Goal: Task Accomplishment & Management: Manage account settings

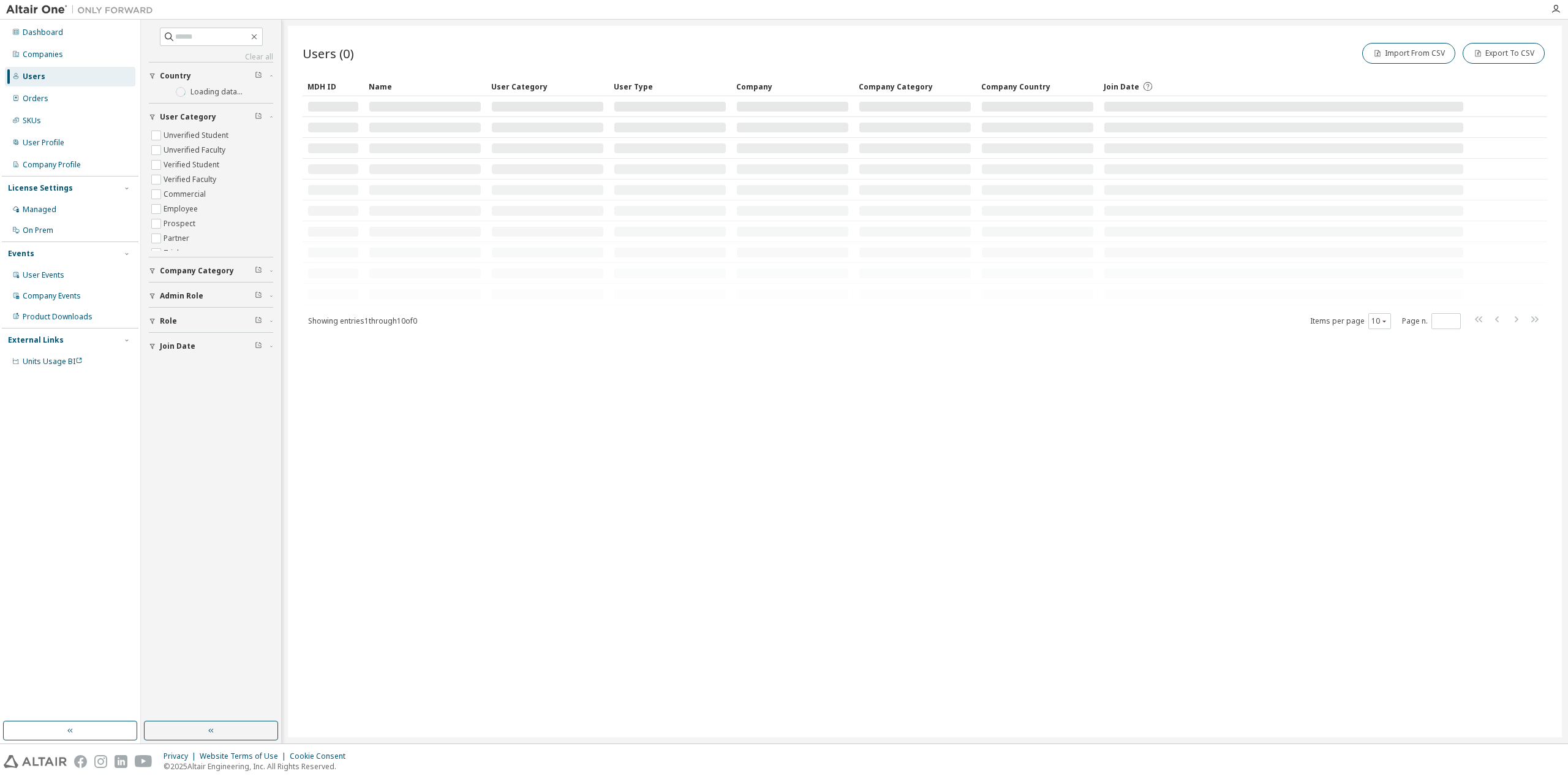
click at [45, 78] on div "Users" at bounding box center [70, 77] width 130 height 20
click at [194, 52] on link "Clear all" at bounding box center [211, 57] width 124 height 10
click at [196, 38] on input "text" at bounding box center [212, 37] width 73 height 13
paste input "**********"
type input "**********"
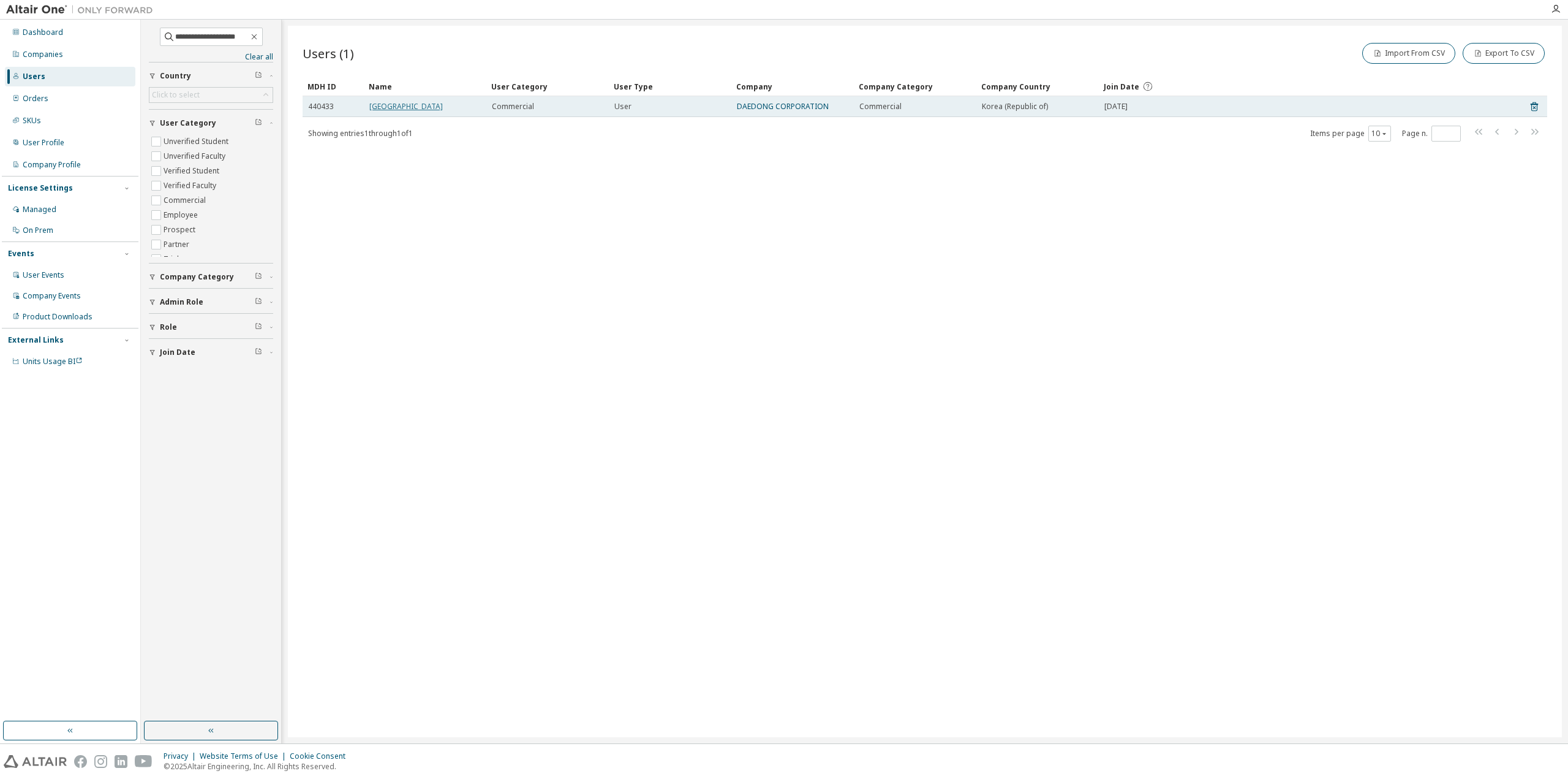
click at [391, 105] on link "[GEOGRAPHIC_DATA]" at bounding box center [405, 107] width 73 height 11
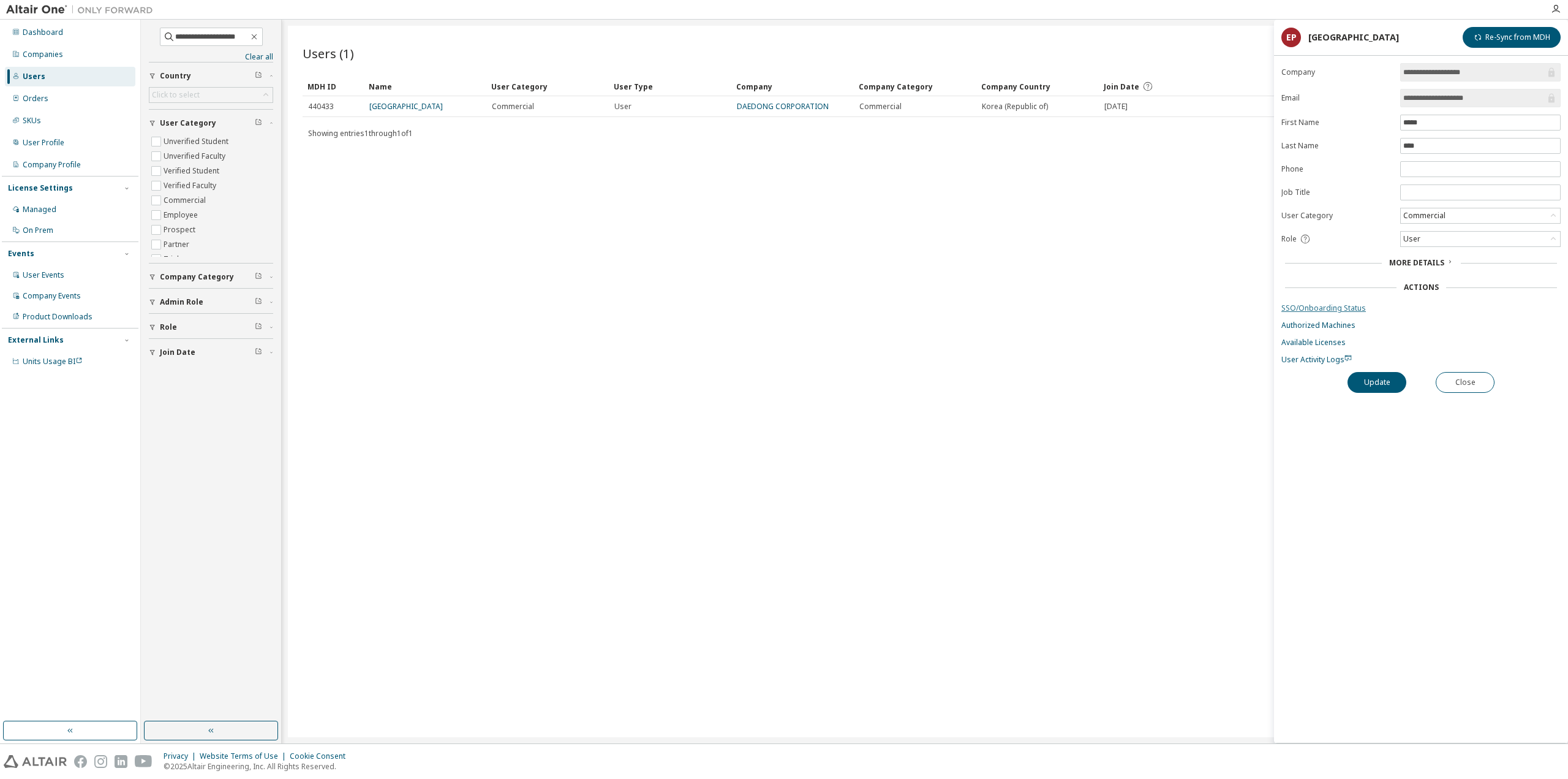
click at [1322, 303] on link "SSO/Onboarding Status" at bounding box center [1421, 308] width 279 height 10
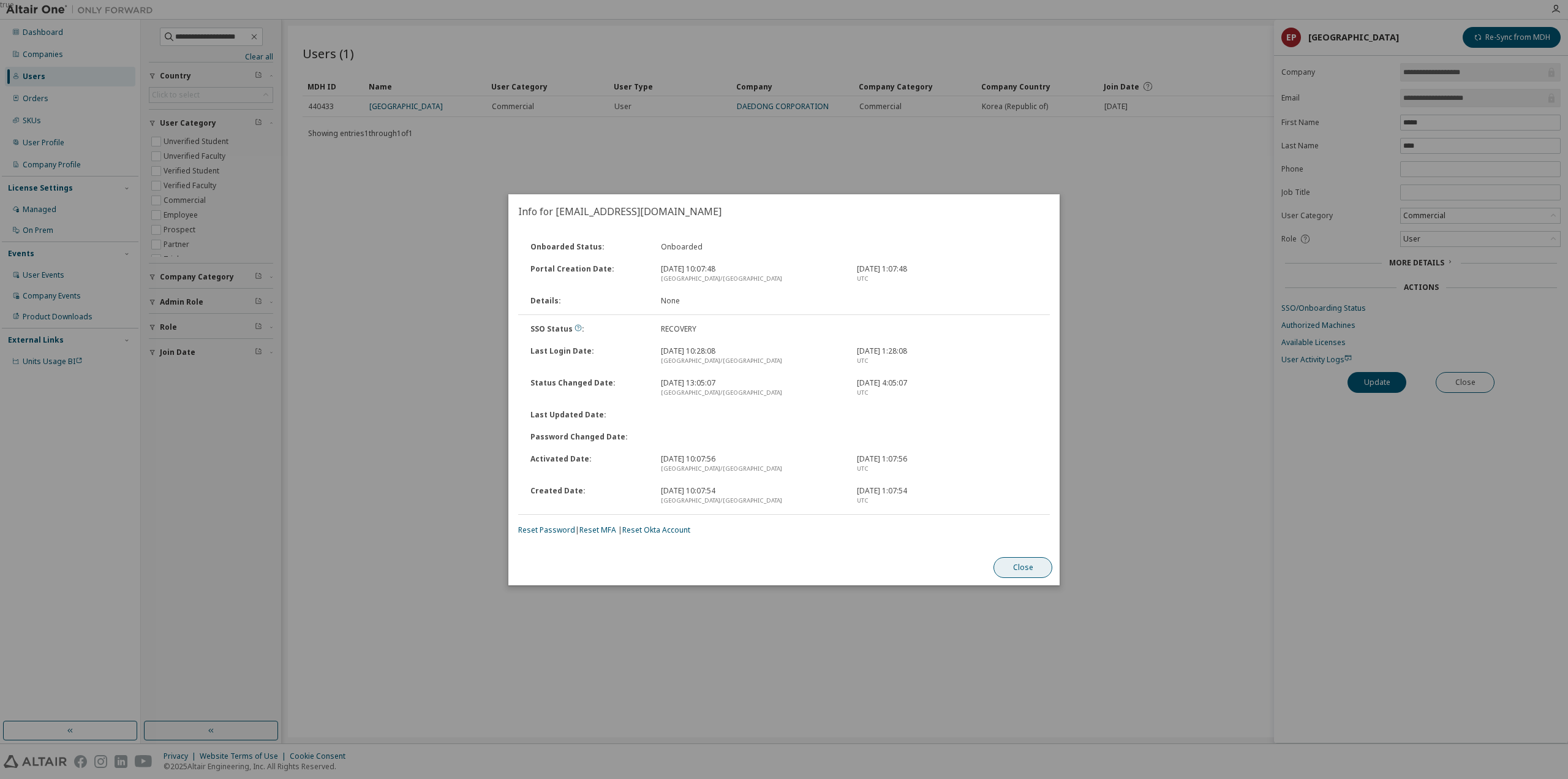
click at [1026, 570] on button "Close" at bounding box center [1023, 567] width 59 height 21
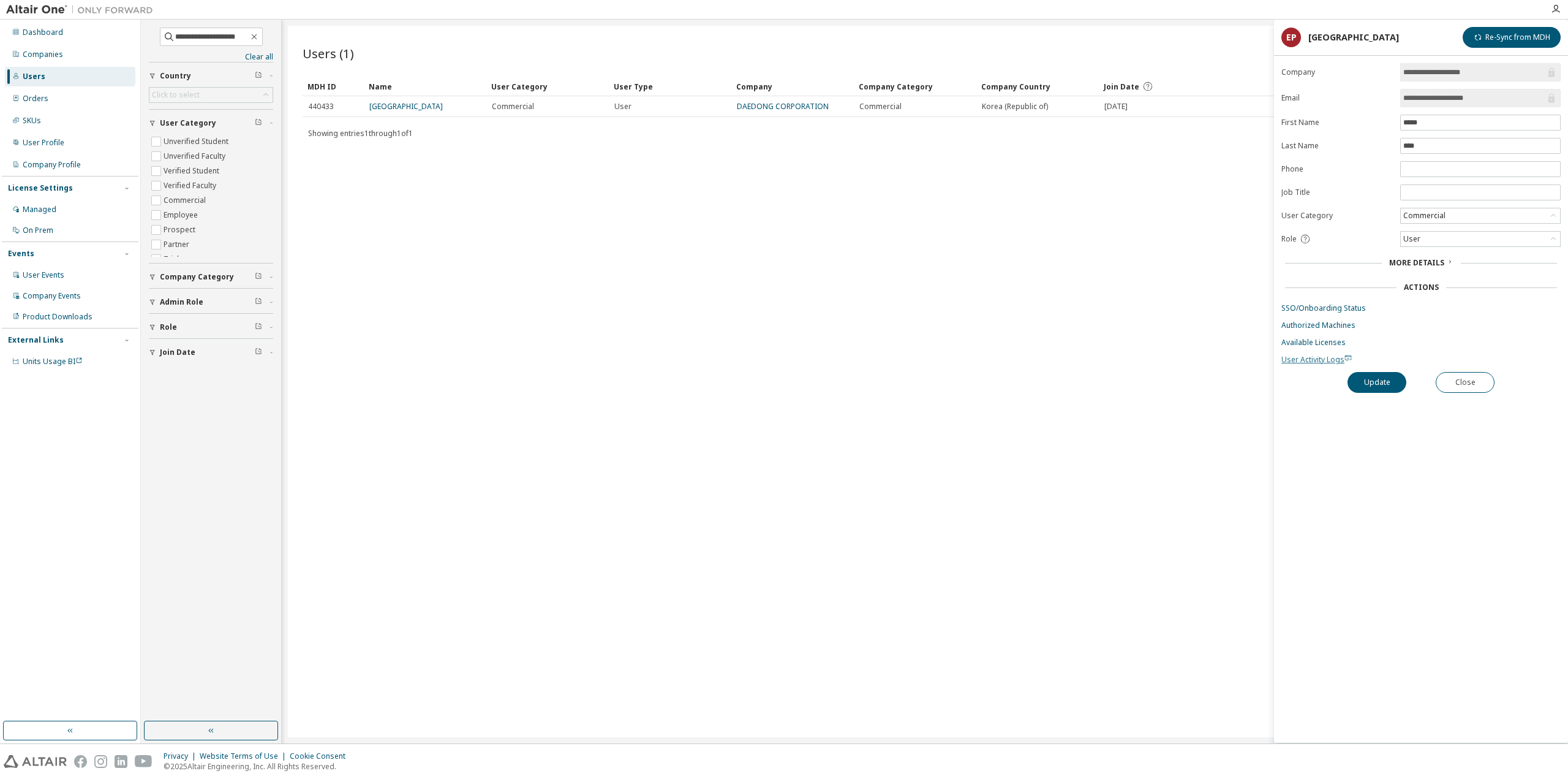
click at [1299, 354] on span "User Activity Logs" at bounding box center [1317, 359] width 71 height 11
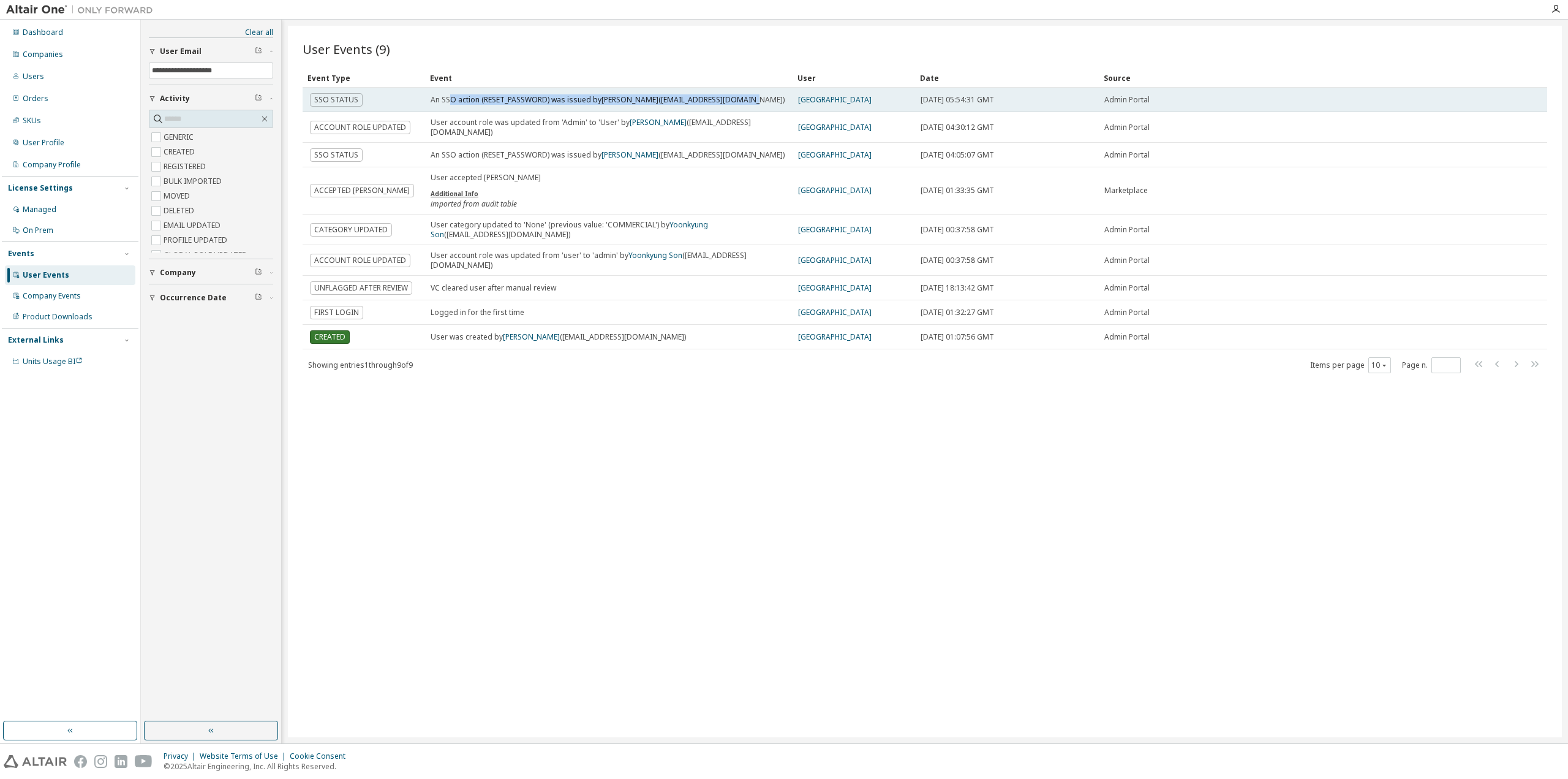
drag, startPoint x: 448, startPoint y: 101, endPoint x: 732, endPoint y: 101, distance: 284.0
click at [731, 101] on div "An SSO action (RESET_PASSWORD) was issued by [PERSON_NAME] ([EMAIL_ADDRESS][DOM…" at bounding box center [607, 100] width 354 height 10
click at [732, 101] on span "([EMAIL_ADDRESS][DOMAIN_NAME])" at bounding box center [722, 100] width 127 height 11
